Goal: Navigation & Orientation: Find specific page/section

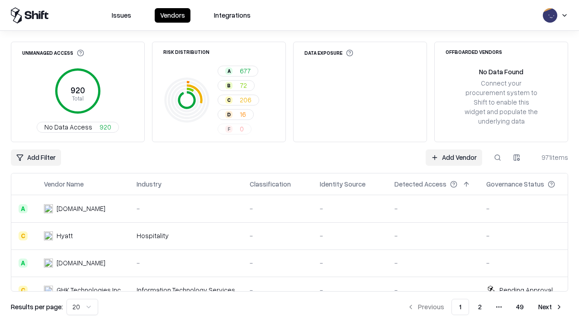
click at [82, 307] on html "Issues Vendors Integrations Unmanaged Access 920 Total No Data Access 920 Risk …" at bounding box center [289, 163] width 579 height 326
click at [550, 307] on button "Next" at bounding box center [550, 306] width 35 height 16
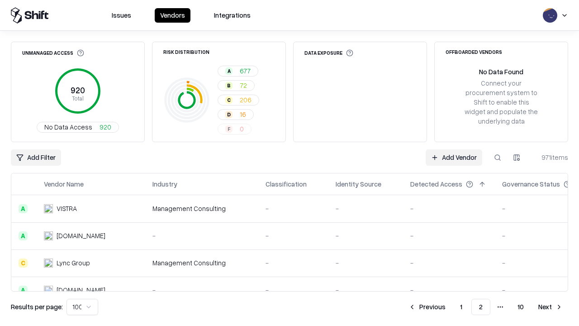
click at [550, 307] on button "Next" at bounding box center [550, 306] width 35 height 16
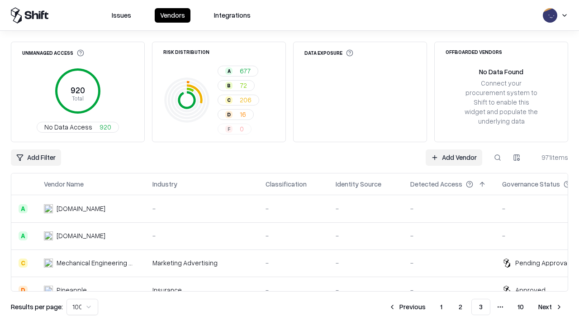
click at [550, 307] on button "Next" at bounding box center [550, 306] width 35 height 16
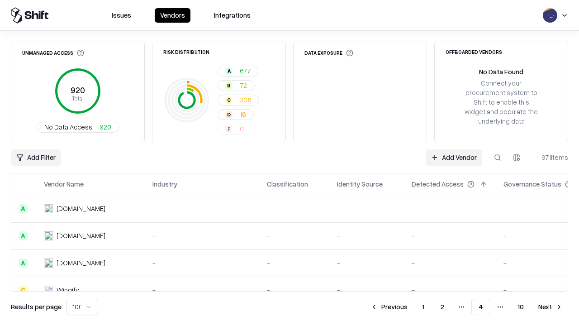
click at [550, 307] on button "Next" at bounding box center [550, 306] width 35 height 16
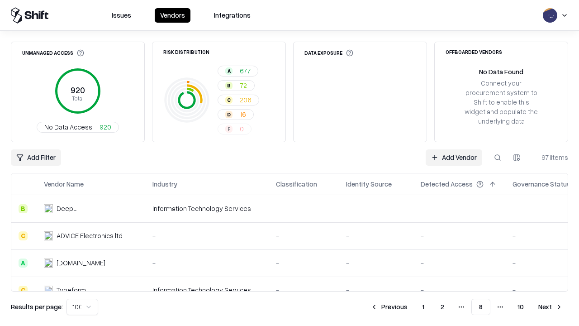
click at [550, 307] on button "Next" at bounding box center [550, 306] width 35 height 16
